Goal: Task Accomplishment & Management: Manage account settings

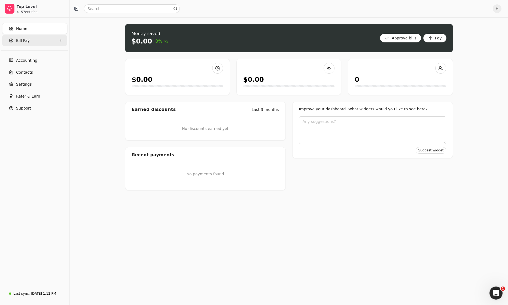
click at [48, 42] on Pay "Bill Pay" at bounding box center [34, 40] width 65 height 11
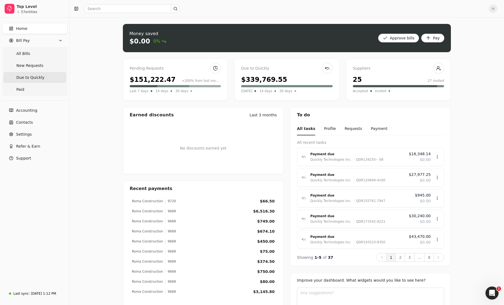
click at [47, 78] on Quickly "Due to Quickly" at bounding box center [34, 77] width 63 height 11
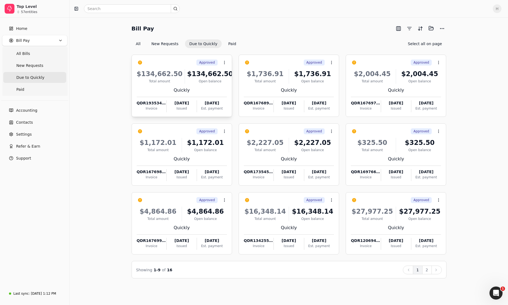
click at [185, 103] on div "[DATE]" at bounding box center [182, 103] width 30 height 6
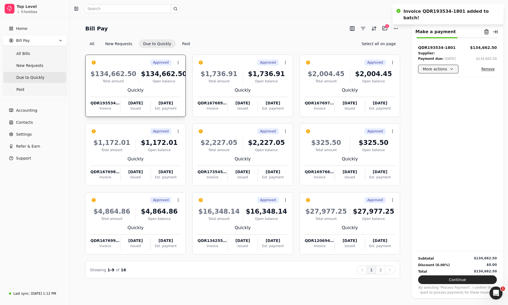
click at [445, 71] on button "More actions" at bounding box center [438, 69] width 40 height 9
click at [175, 63] on button "Context Menu Button" at bounding box center [177, 62] width 9 height 9
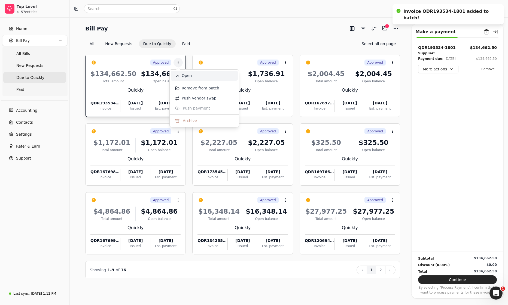
click at [179, 76] on icon at bounding box center [177, 76] width 4 height 4
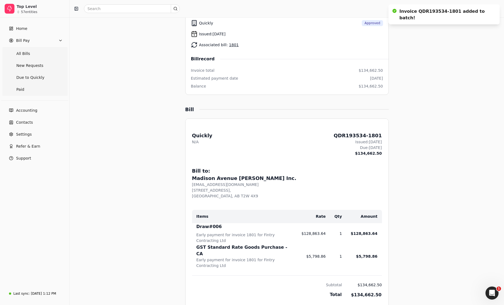
scroll to position [51, 0]
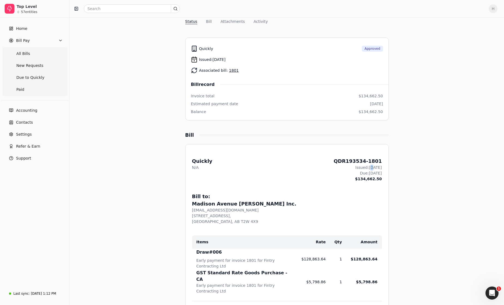
click at [363, 167] on div "Issued: [DATE]" at bounding box center [358, 168] width 48 height 6
click at [360, 167] on div "Issued: [DATE]" at bounding box center [358, 168] width 48 height 6
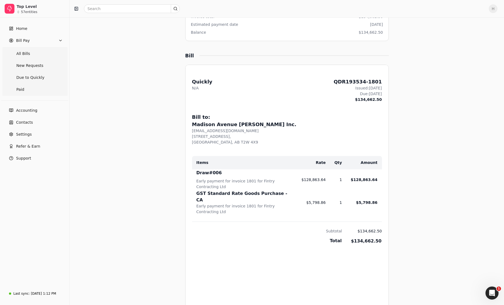
scroll to position [133, 0]
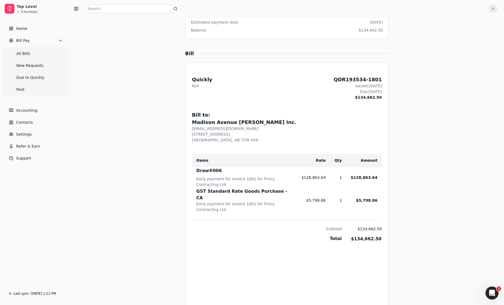
drag, startPoint x: 212, startPoint y: 136, endPoint x: 192, endPoint y: 135, distance: 19.3
click at [212, 136] on div "[STREET_ADDRESS]," at bounding box center [287, 135] width 190 height 6
click at [29, 86] on link "Paid" at bounding box center [34, 89] width 63 height 11
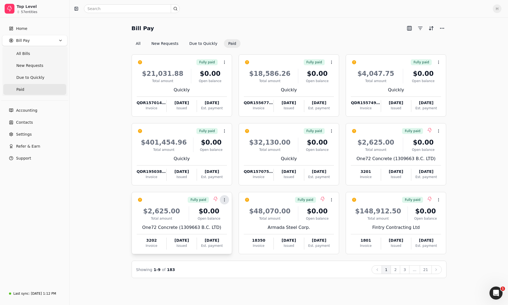
click at [226, 200] on icon at bounding box center [224, 200] width 4 height 4
click at [229, 212] on span "Open" at bounding box center [233, 214] width 10 height 6
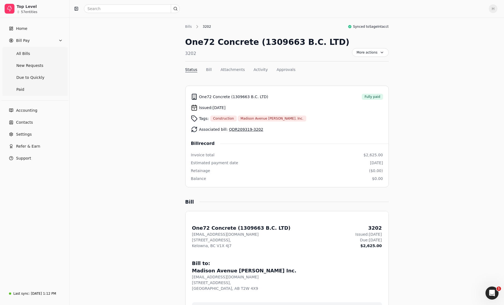
click at [247, 129] on link "QDR209319-3202" at bounding box center [246, 129] width 34 height 4
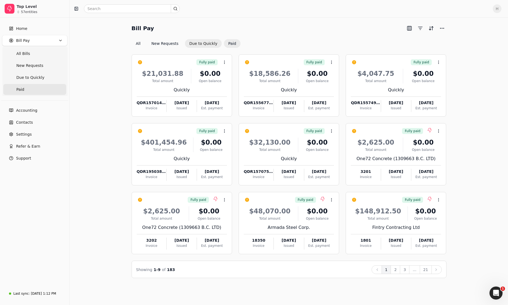
click at [194, 45] on button "Due to Quickly" at bounding box center [203, 43] width 37 height 9
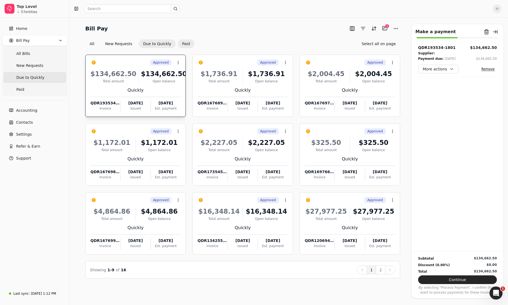
click at [185, 45] on button "Paid" at bounding box center [186, 43] width 17 height 9
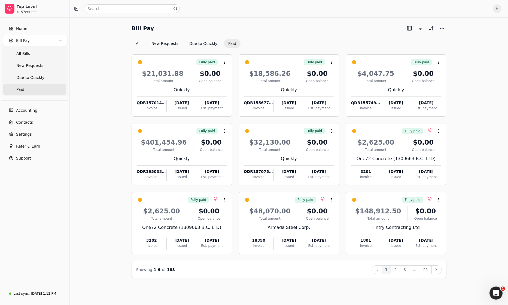
click at [399, 271] on button "2" at bounding box center [395, 270] width 10 height 9
click at [226, 198] on icon at bounding box center [224, 200] width 4 height 4
click at [229, 212] on span "Open" at bounding box center [233, 214] width 10 height 6
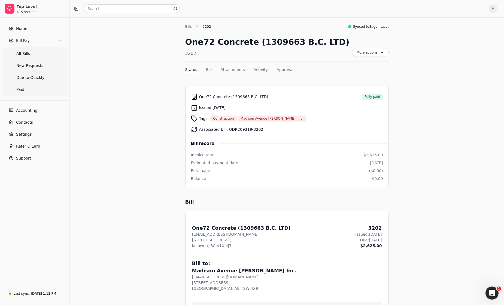
click at [245, 129] on link "QDR209319-3202" at bounding box center [246, 129] width 34 height 4
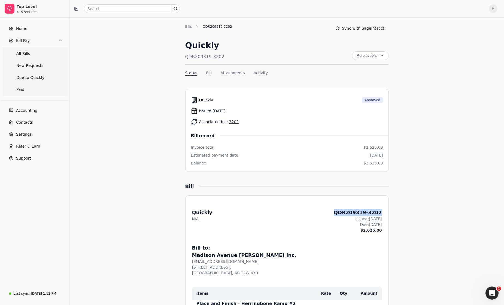
drag, startPoint x: 341, startPoint y: 213, endPoint x: 385, endPoint y: 210, distance: 43.7
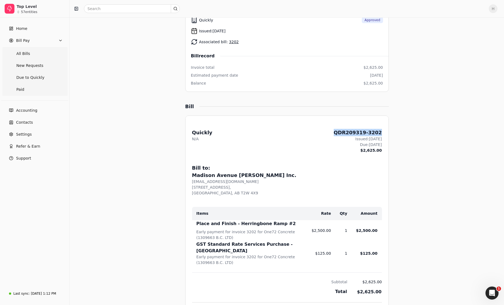
scroll to position [27, 0]
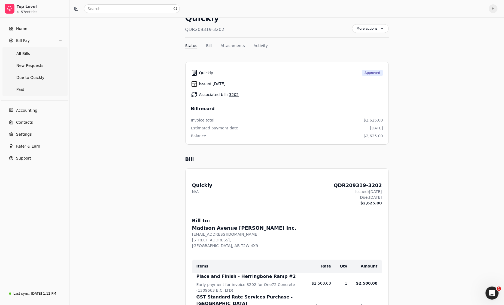
click at [374, 197] on div "Due: [DATE]" at bounding box center [358, 198] width 48 height 6
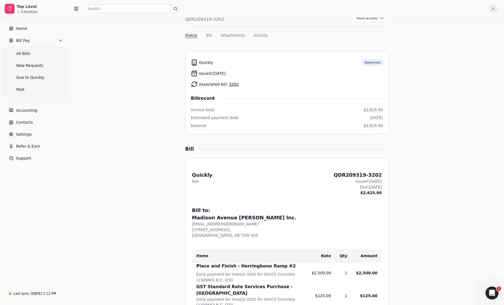
scroll to position [0, 0]
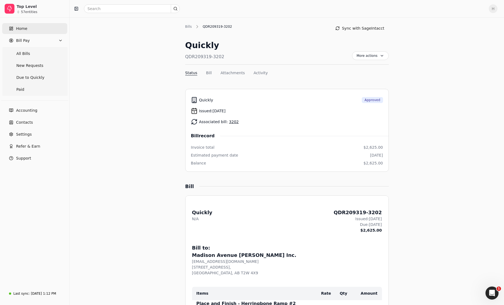
click at [25, 30] on span "Home" at bounding box center [21, 29] width 11 height 6
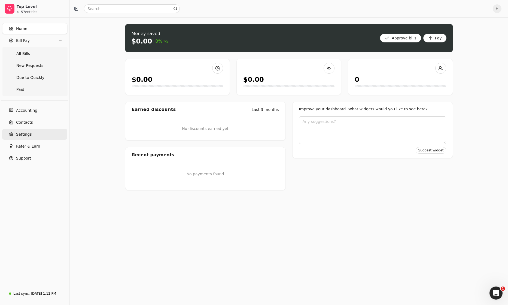
click at [37, 139] on link "Settings" at bounding box center [34, 134] width 65 height 11
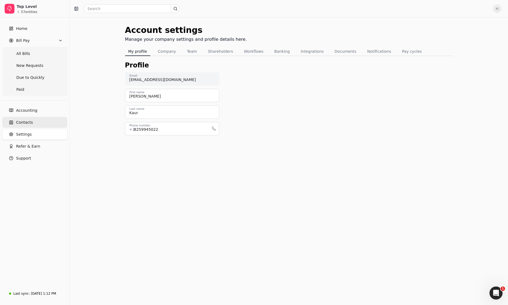
click at [16, 122] on link "Contacts" at bounding box center [34, 122] width 65 height 11
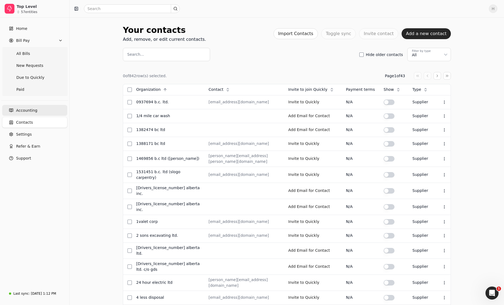
click at [20, 110] on span "Accounting" at bounding box center [26, 111] width 21 height 6
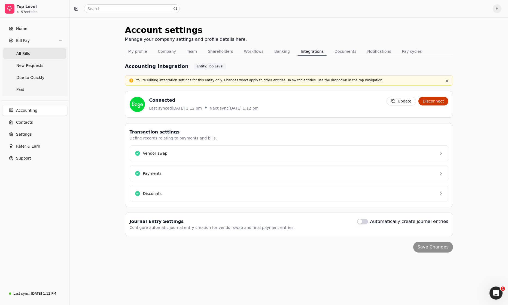
click at [30, 55] on Bills "All Bills" at bounding box center [34, 53] width 63 height 11
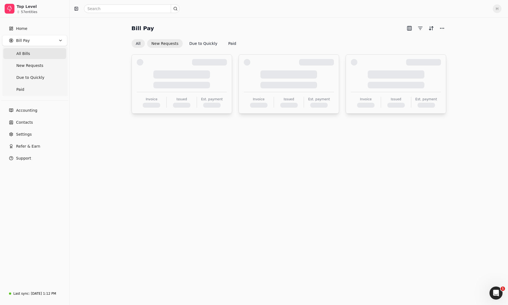
click at [166, 46] on button "New Requests" at bounding box center [165, 43] width 36 height 9
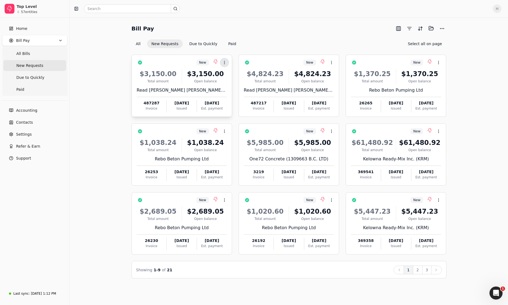
click at [222, 60] on icon at bounding box center [224, 62] width 4 height 4
click at [226, 73] on li "Open" at bounding box center [250, 76] width 67 height 10
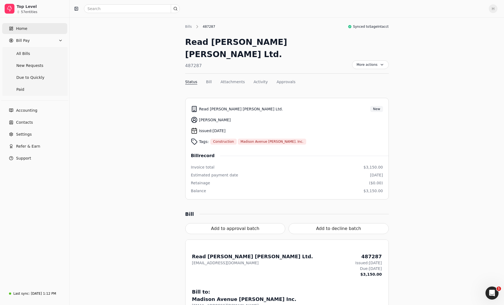
click at [34, 30] on link "Home" at bounding box center [34, 28] width 65 height 11
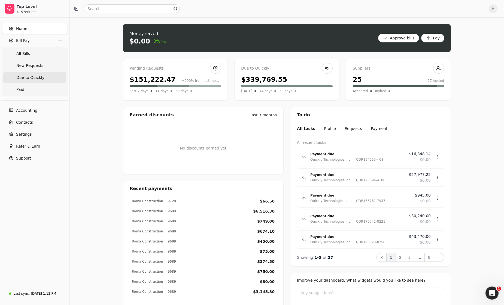
click at [39, 78] on span "Due to Quickly" at bounding box center [30, 78] width 28 height 6
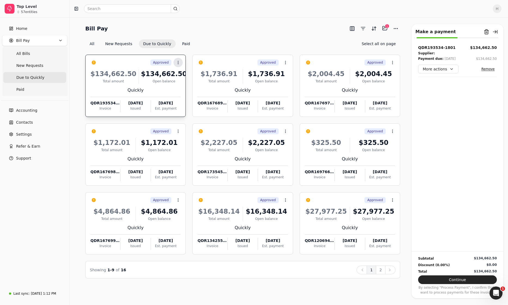
click at [179, 63] on icon at bounding box center [178, 62] width 4 height 4
click at [189, 78] on span "Open" at bounding box center [187, 76] width 10 height 6
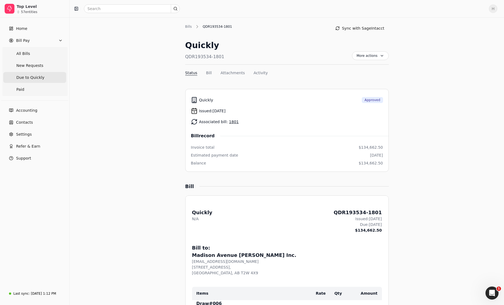
click at [35, 75] on span "Due to Quickly" at bounding box center [30, 78] width 28 height 6
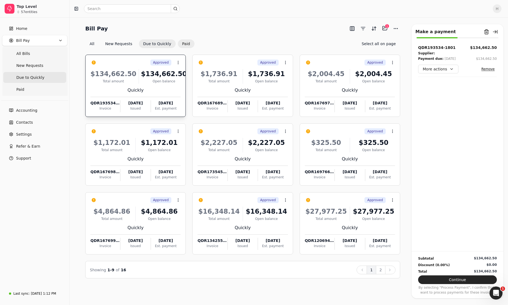
click at [178, 44] on button "Paid" at bounding box center [186, 43] width 17 height 9
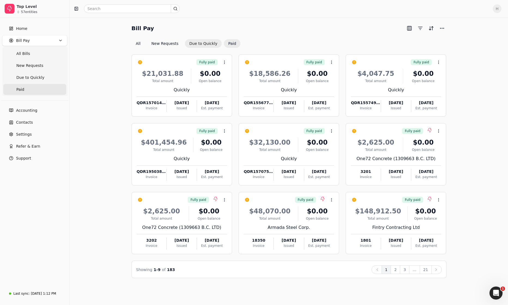
click at [198, 45] on button "Due to Quickly" at bounding box center [203, 43] width 37 height 9
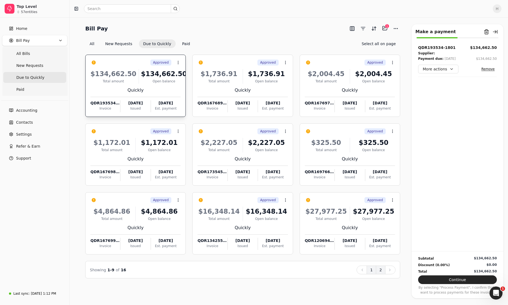
click at [381, 272] on button "2" at bounding box center [381, 270] width 10 height 9
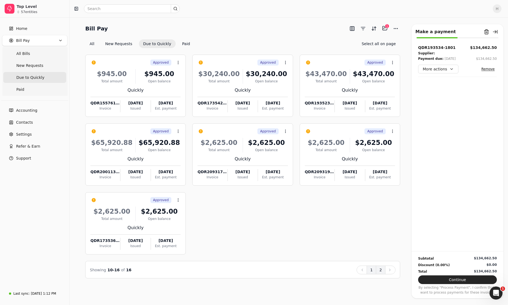
click at [372, 274] on button "1" at bounding box center [371, 270] width 10 height 9
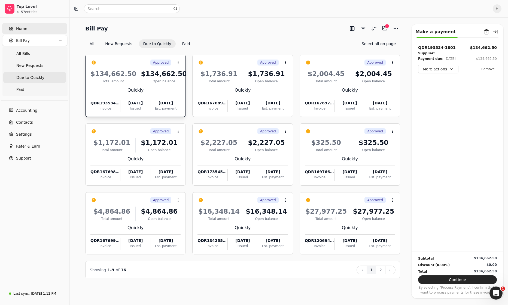
click at [10, 25] on link "Home" at bounding box center [34, 28] width 65 height 11
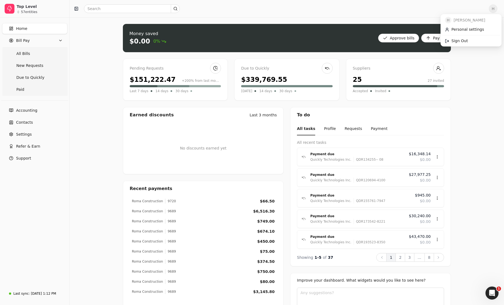
click at [497, 8] on span "H" at bounding box center [492, 8] width 9 height 9
click at [459, 42] on span "Sign Out" at bounding box center [459, 41] width 16 height 6
